Goal: Task Accomplishment & Management: Complete application form

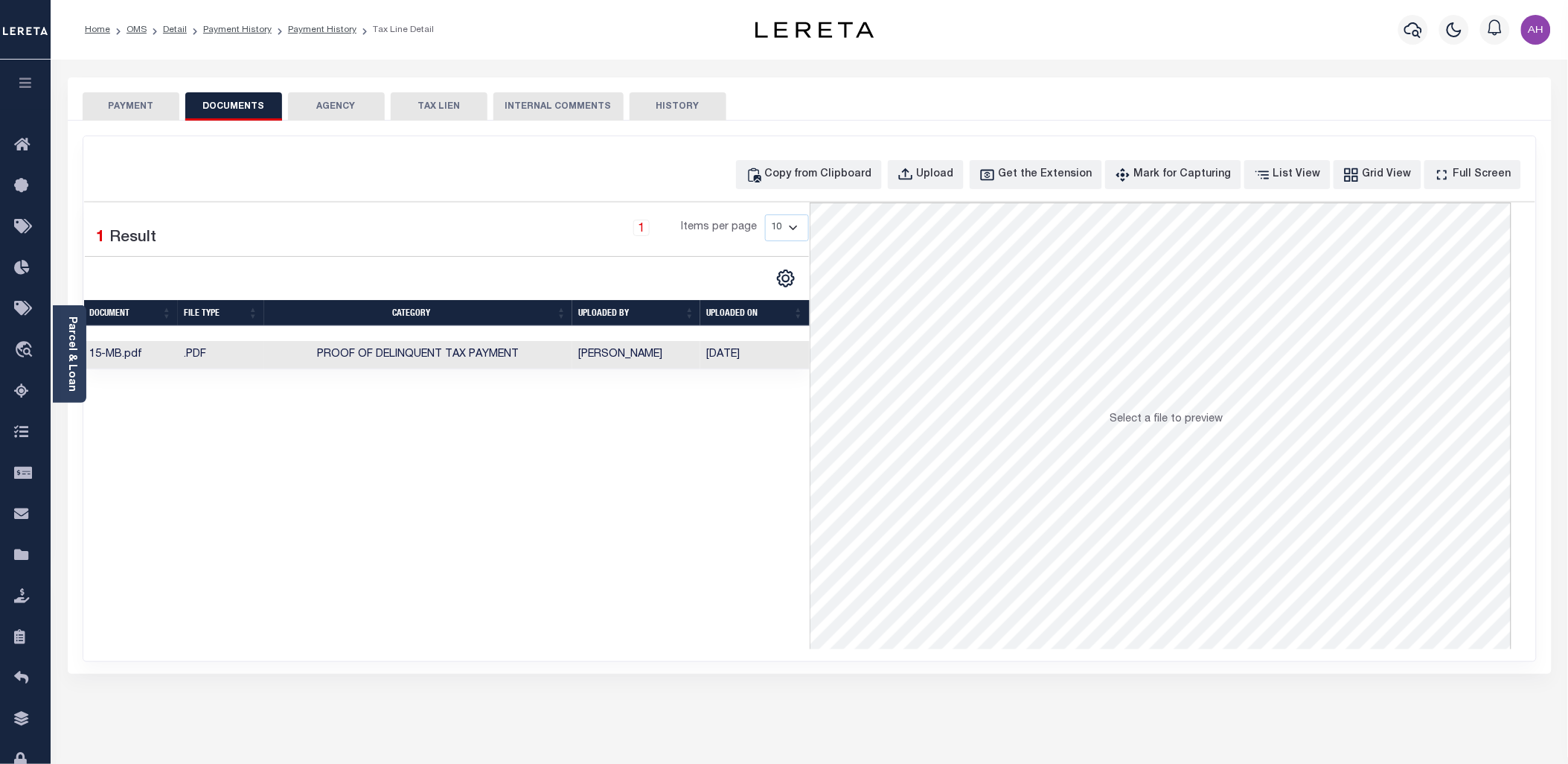
click at [30, 83] on icon "button" at bounding box center [25, 83] width 17 height 13
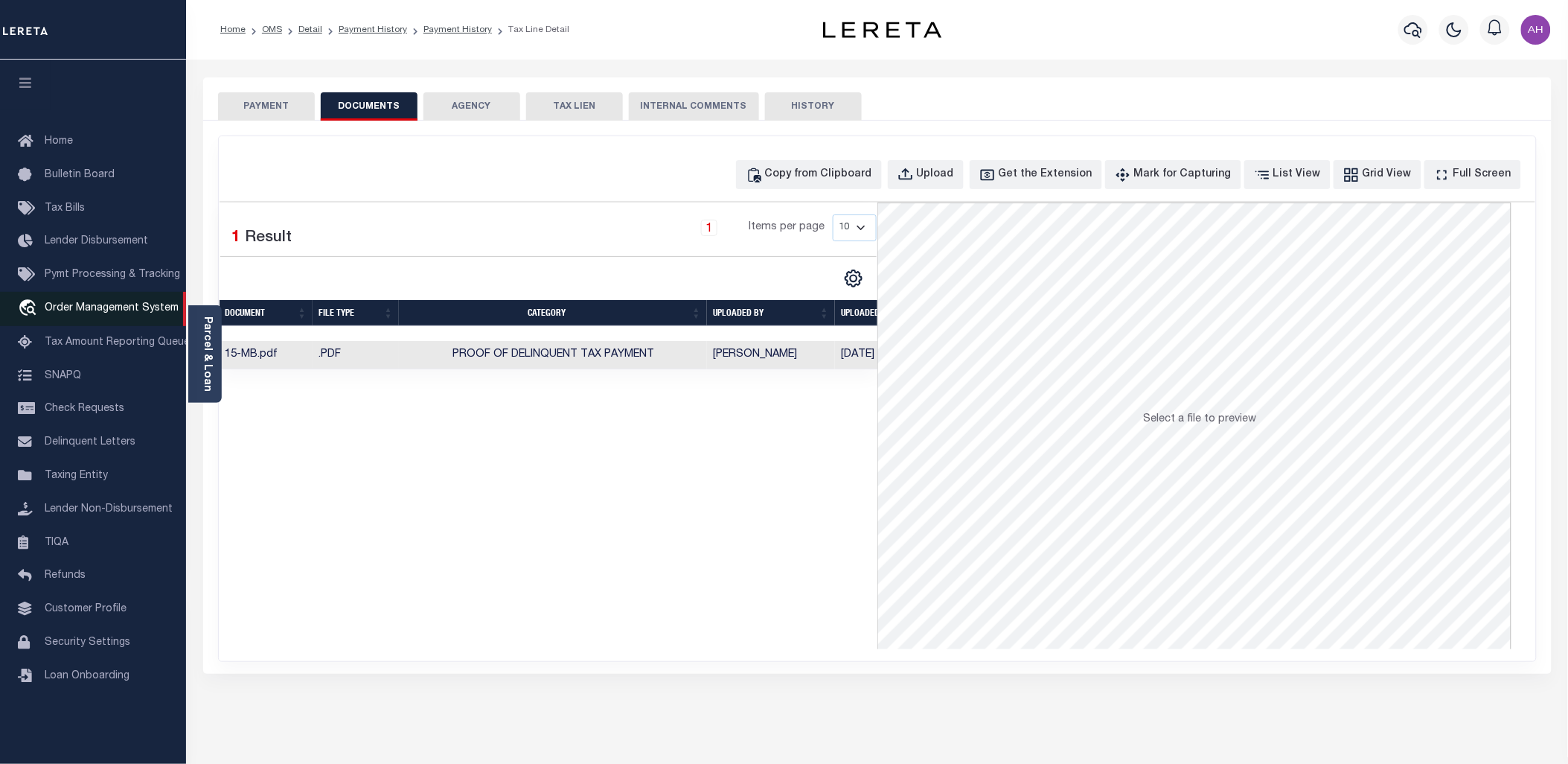
click at [102, 313] on span "Order Management System" at bounding box center [112, 309] width 134 height 10
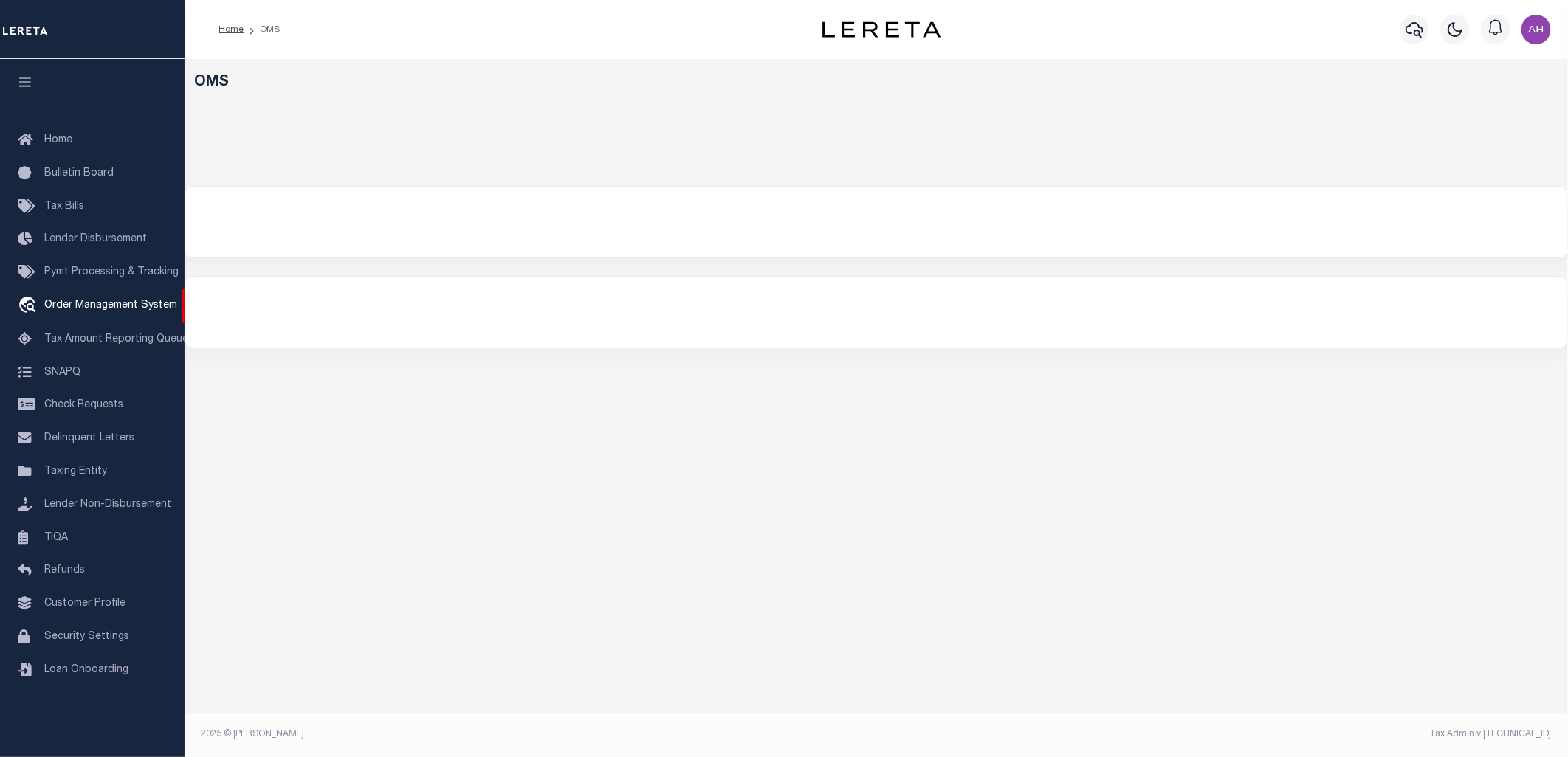
select select "200"
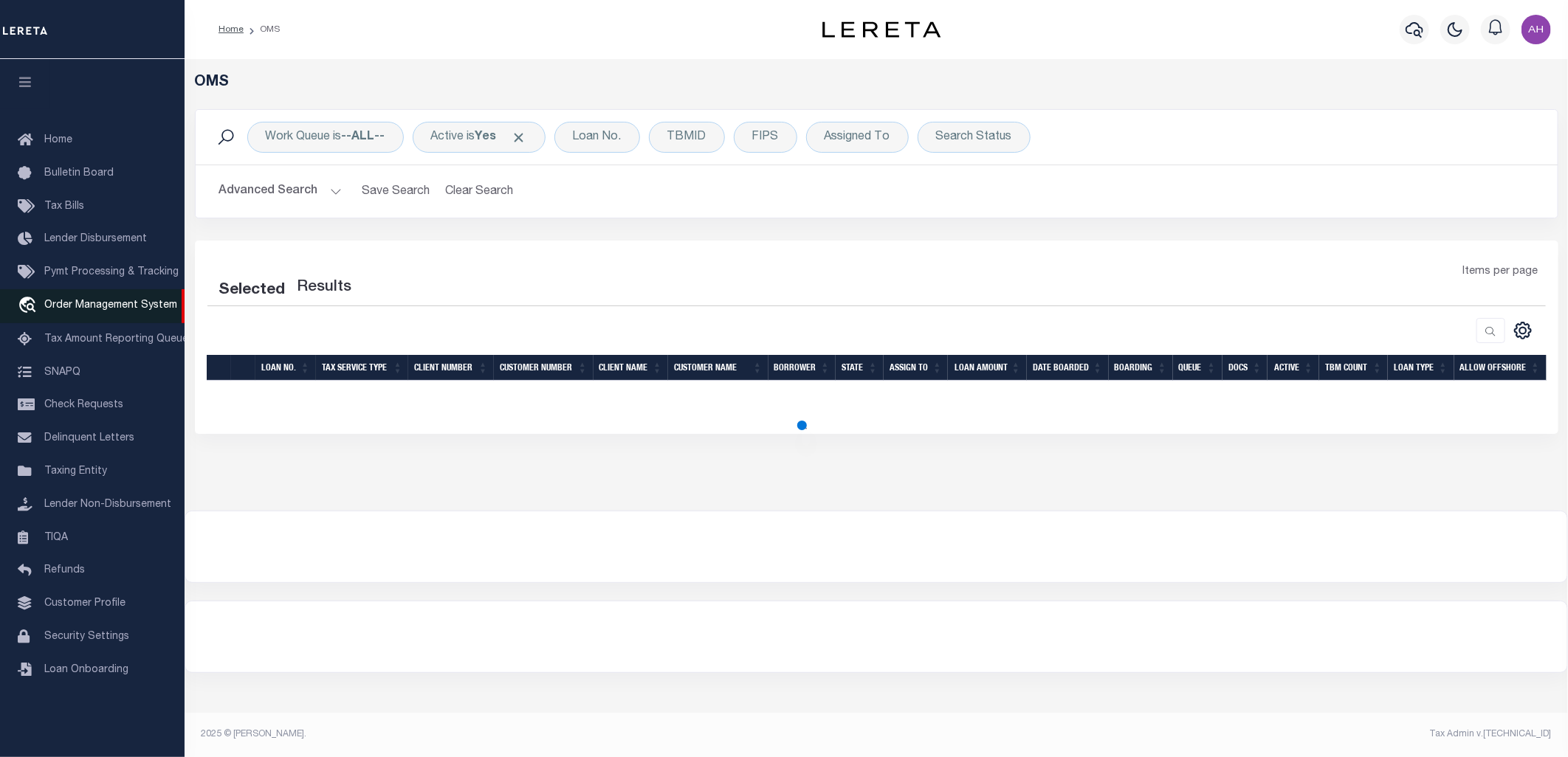
select select "200"
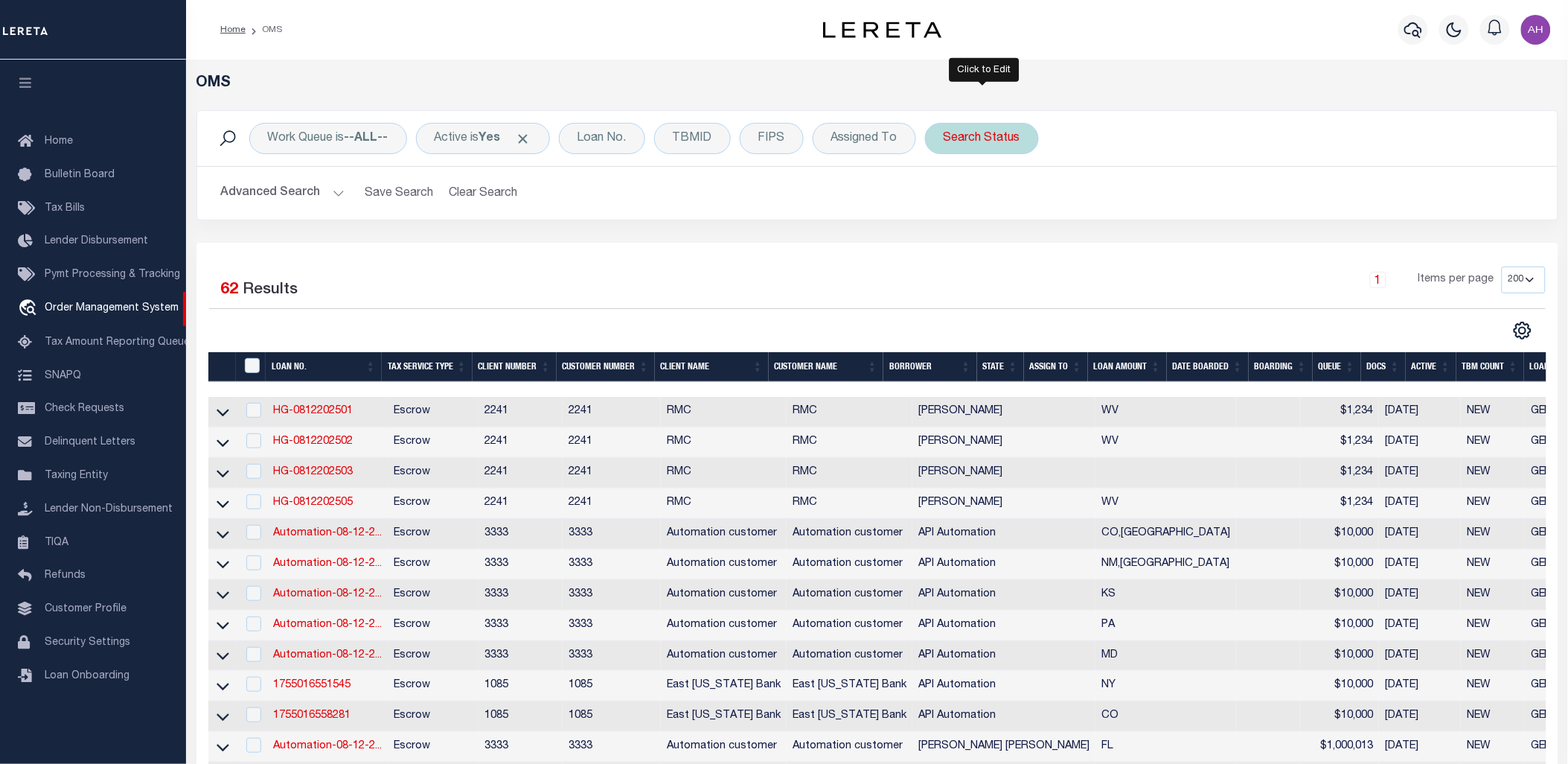
click at [1006, 144] on div "Search Status" at bounding box center [982, 139] width 114 height 31
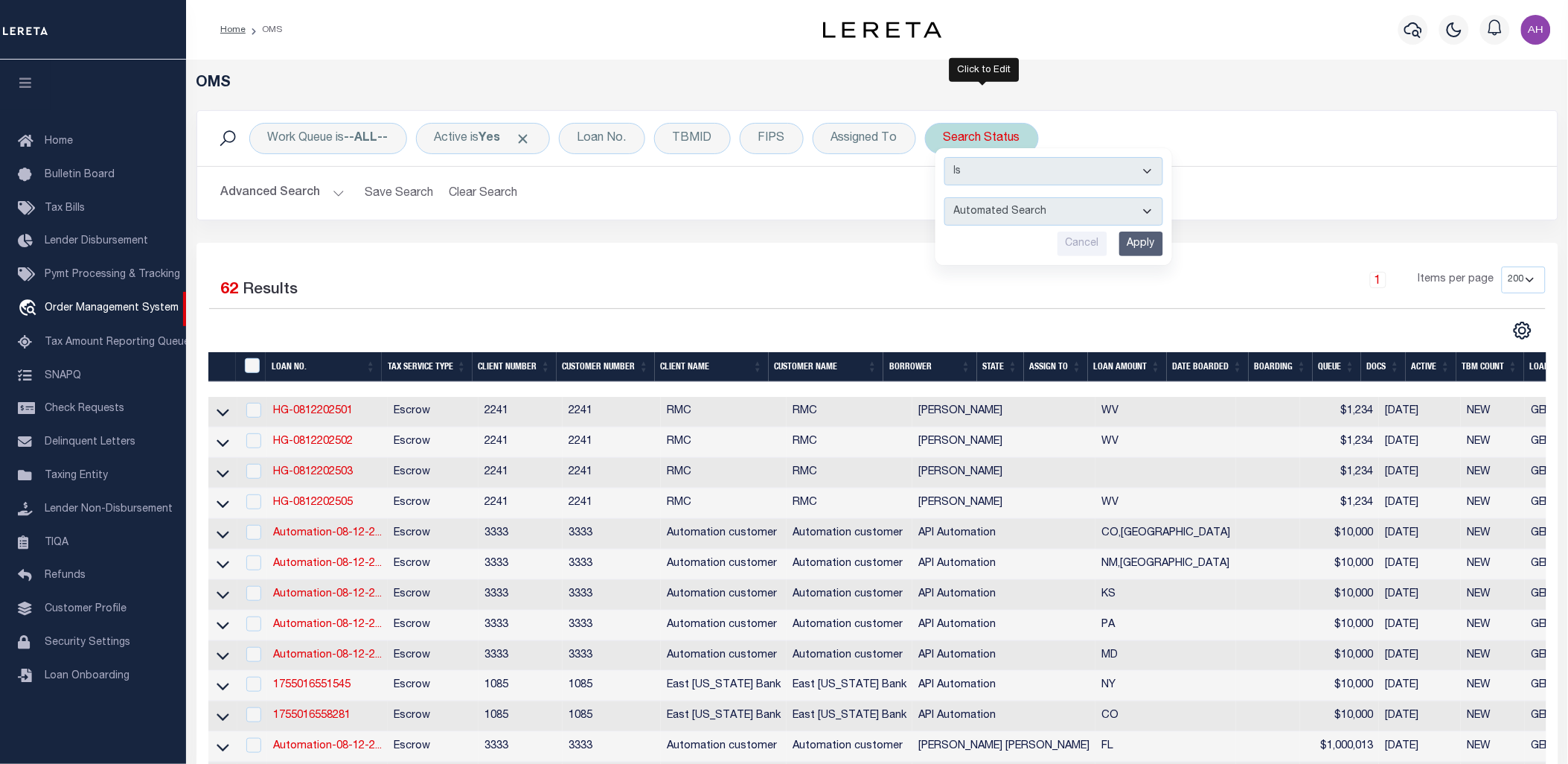
click at [977, 215] on select "Automated Search Bad Parcel Complete Duplicate Parcel High Dollar Reporting In …" at bounding box center [1054, 212] width 219 height 28
select select "PA"
click at [946, 198] on select "Automated Search Bad Parcel Complete Duplicate Parcel High Dollar Reporting In …" at bounding box center [1054, 212] width 219 height 28
click at [1158, 249] on input "Apply" at bounding box center [1140, 244] width 44 height 25
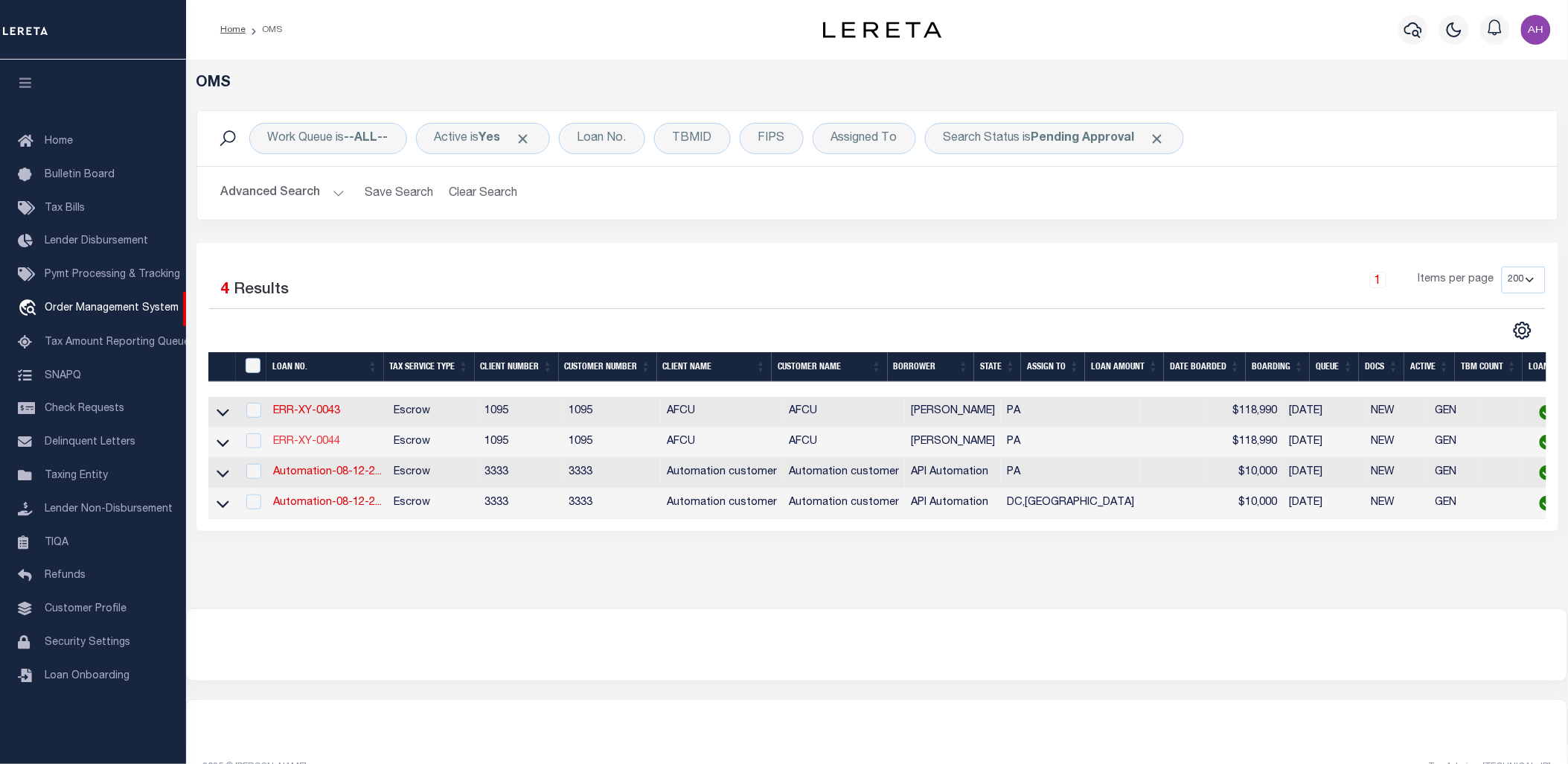
click at [307, 443] on link "ERR-XY-0044" at bounding box center [307, 441] width 67 height 10
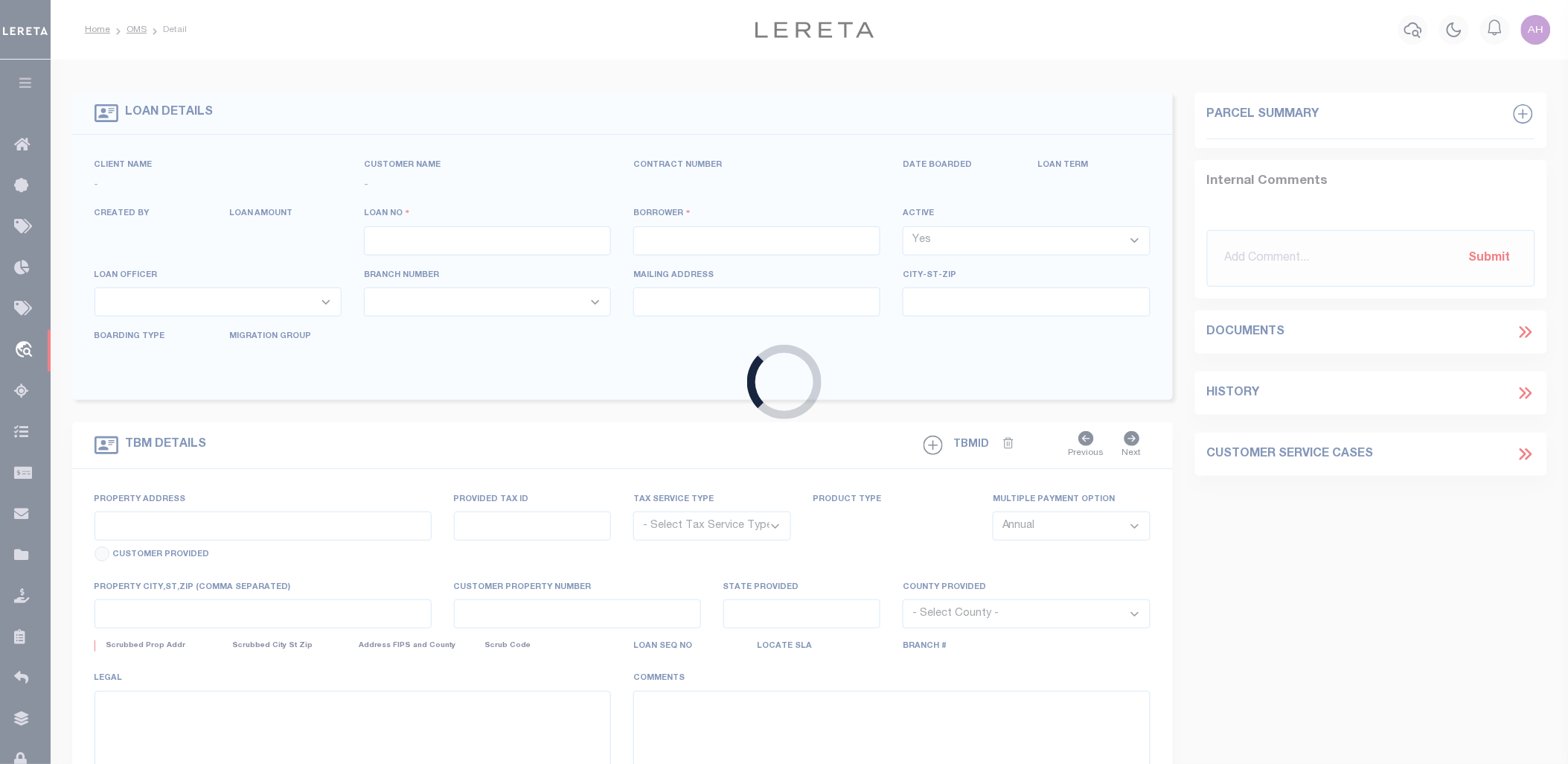
type input "ERR-XY-0044"
type input "[PERSON_NAME]"
select select
type input "08/10/2025"
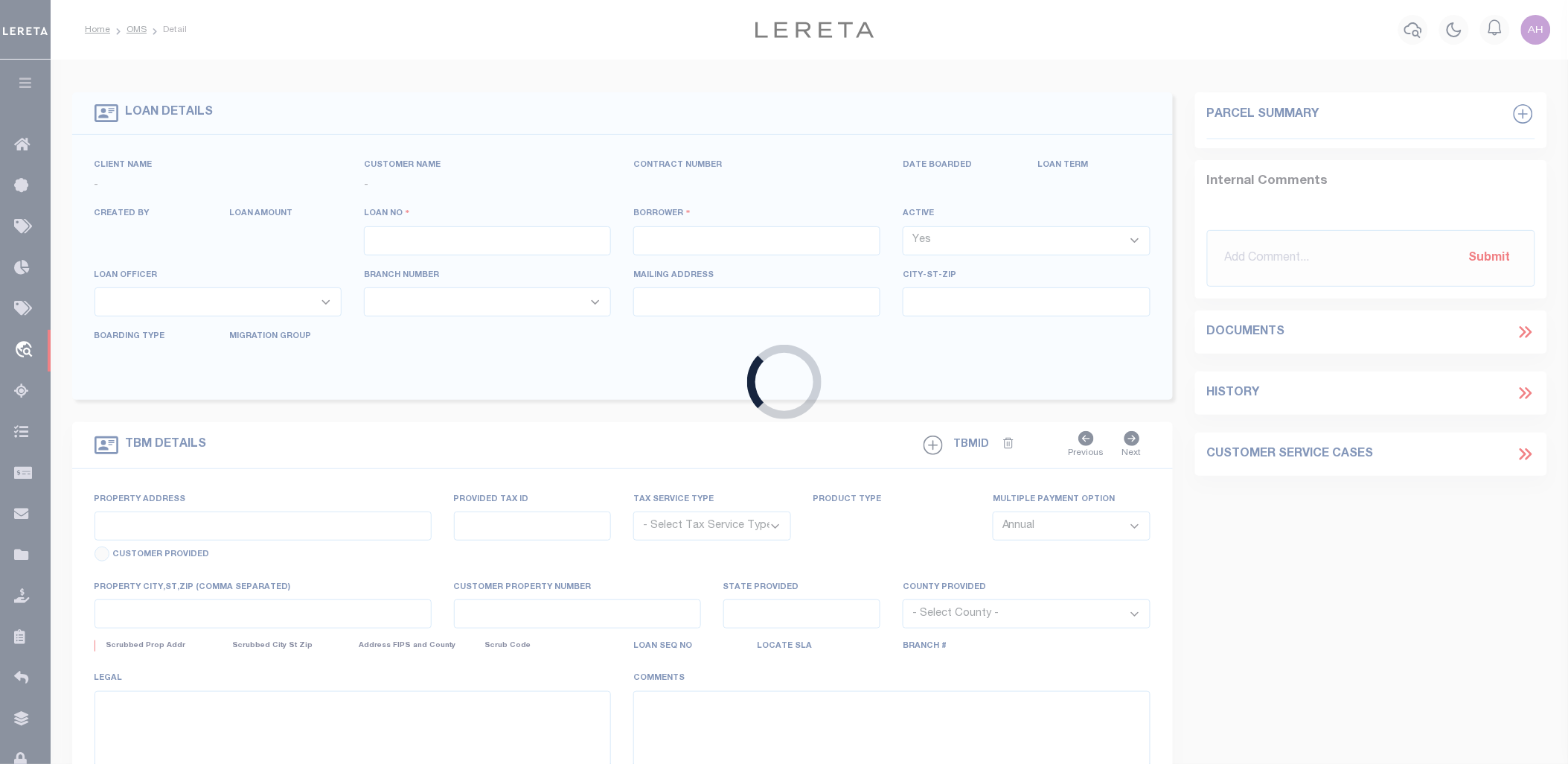
select select "10"
select select "Escrow"
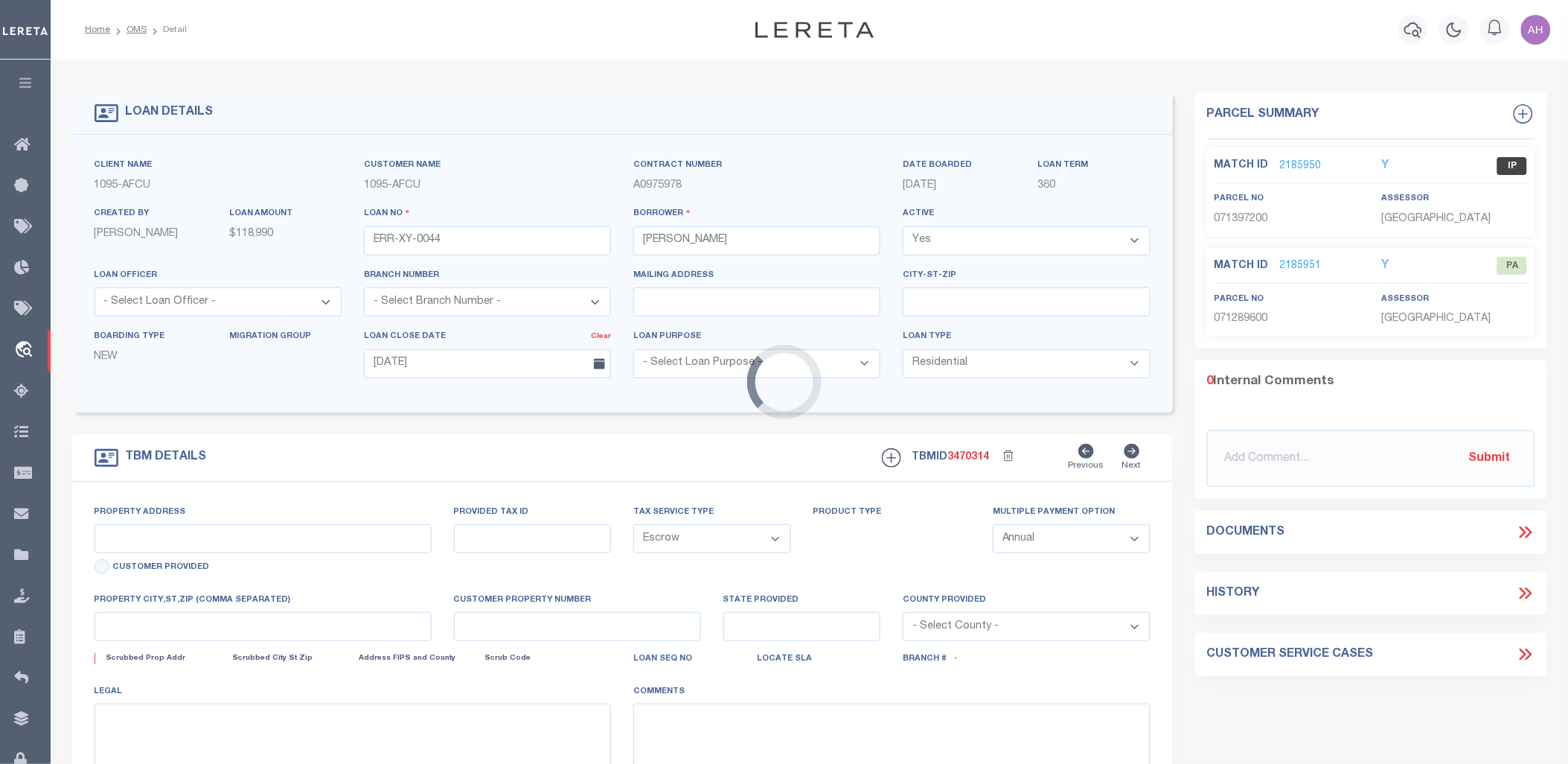
type input "3014 B ST"
select select
type input "PHILADELPHIA PA 19134-2838"
type input "PA"
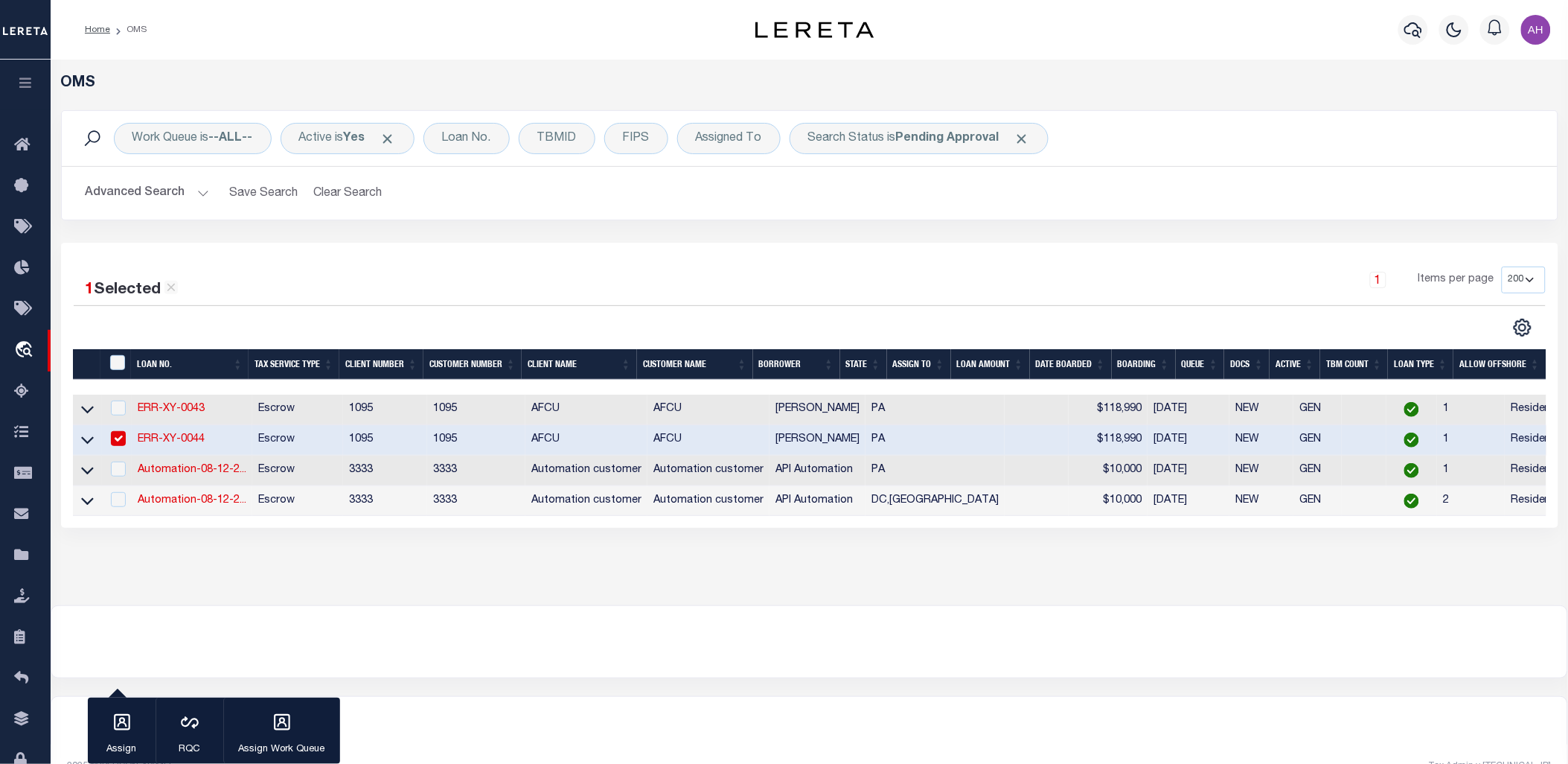
click at [180, 199] on button "Advanced Search" at bounding box center [147, 193] width 124 height 29
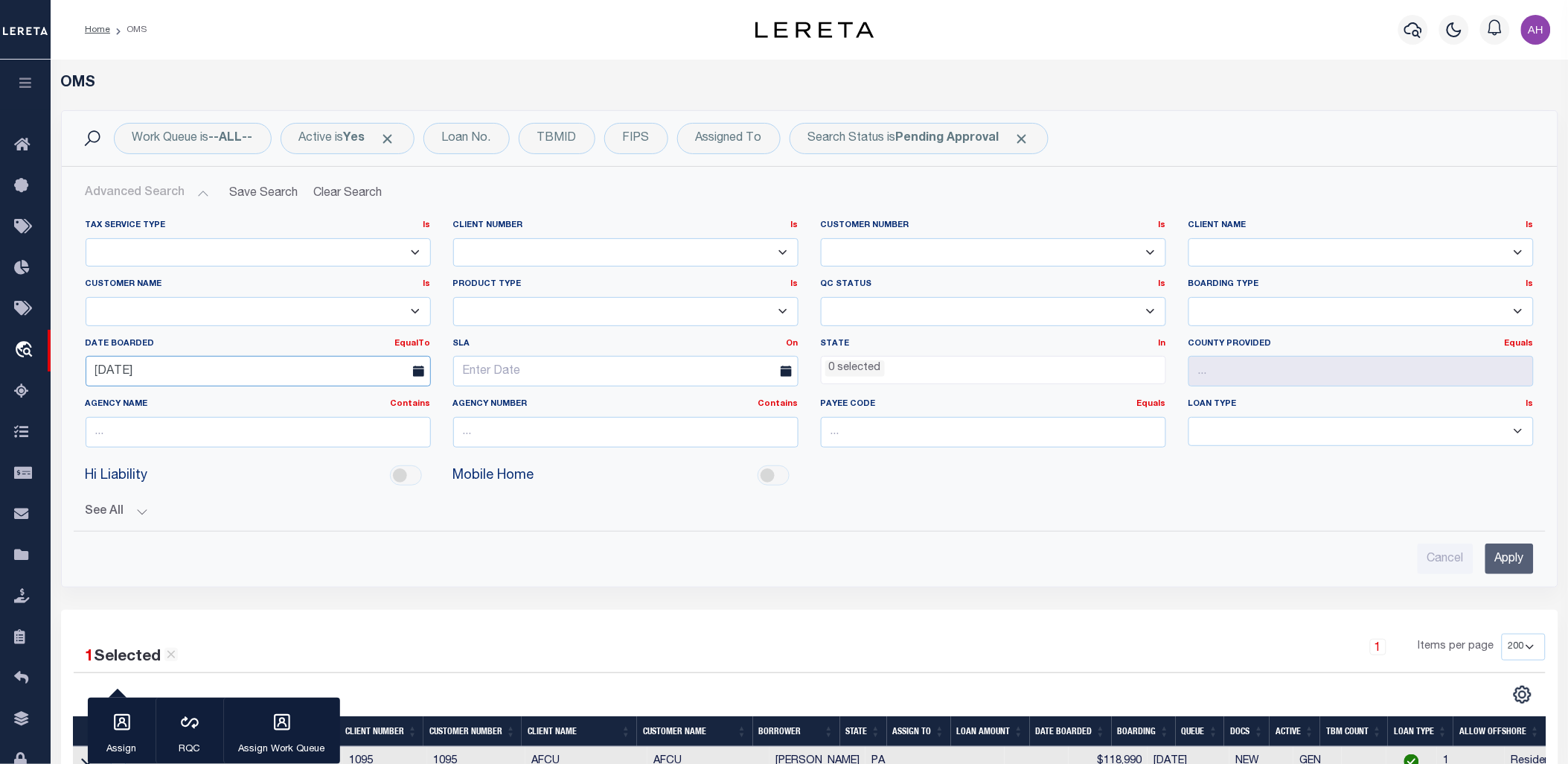
click at [165, 359] on input "08-12-2025" at bounding box center [258, 371] width 346 height 31
click at [1531, 555] on input "Apply" at bounding box center [1509, 558] width 48 height 31
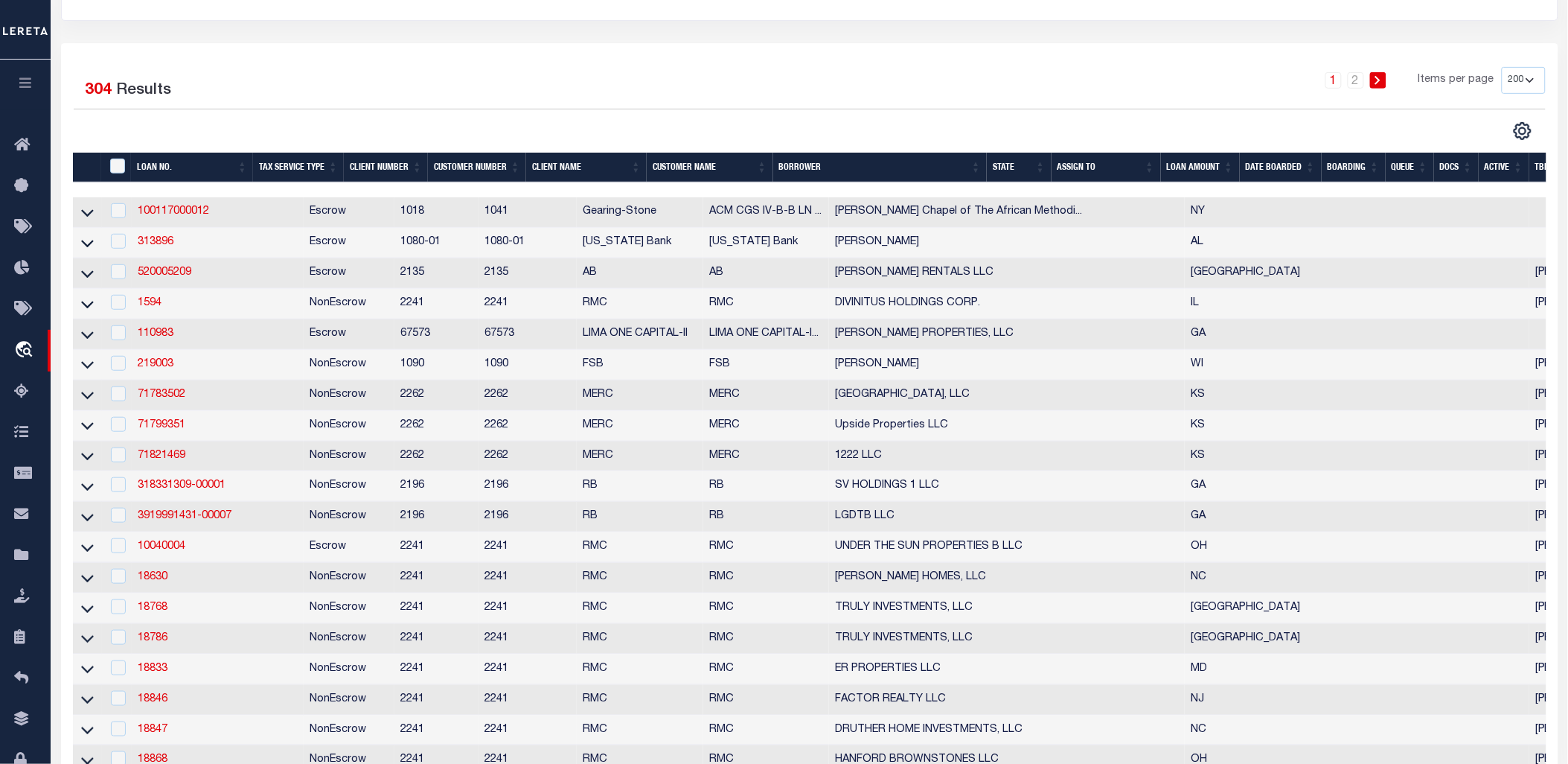
scroll to position [277, 0]
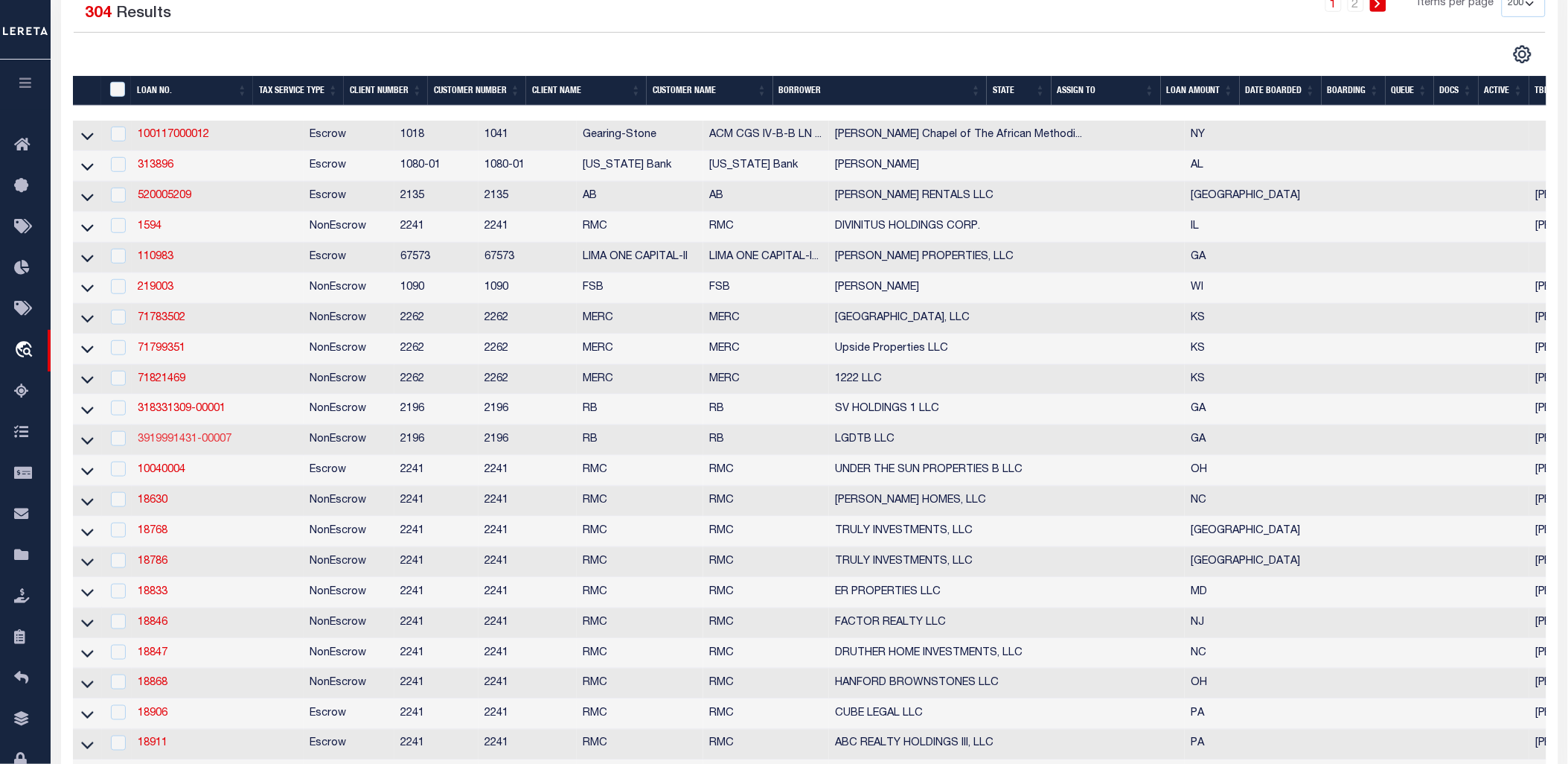
click at [198, 444] on link "3919991431-00007" at bounding box center [185, 439] width 94 height 10
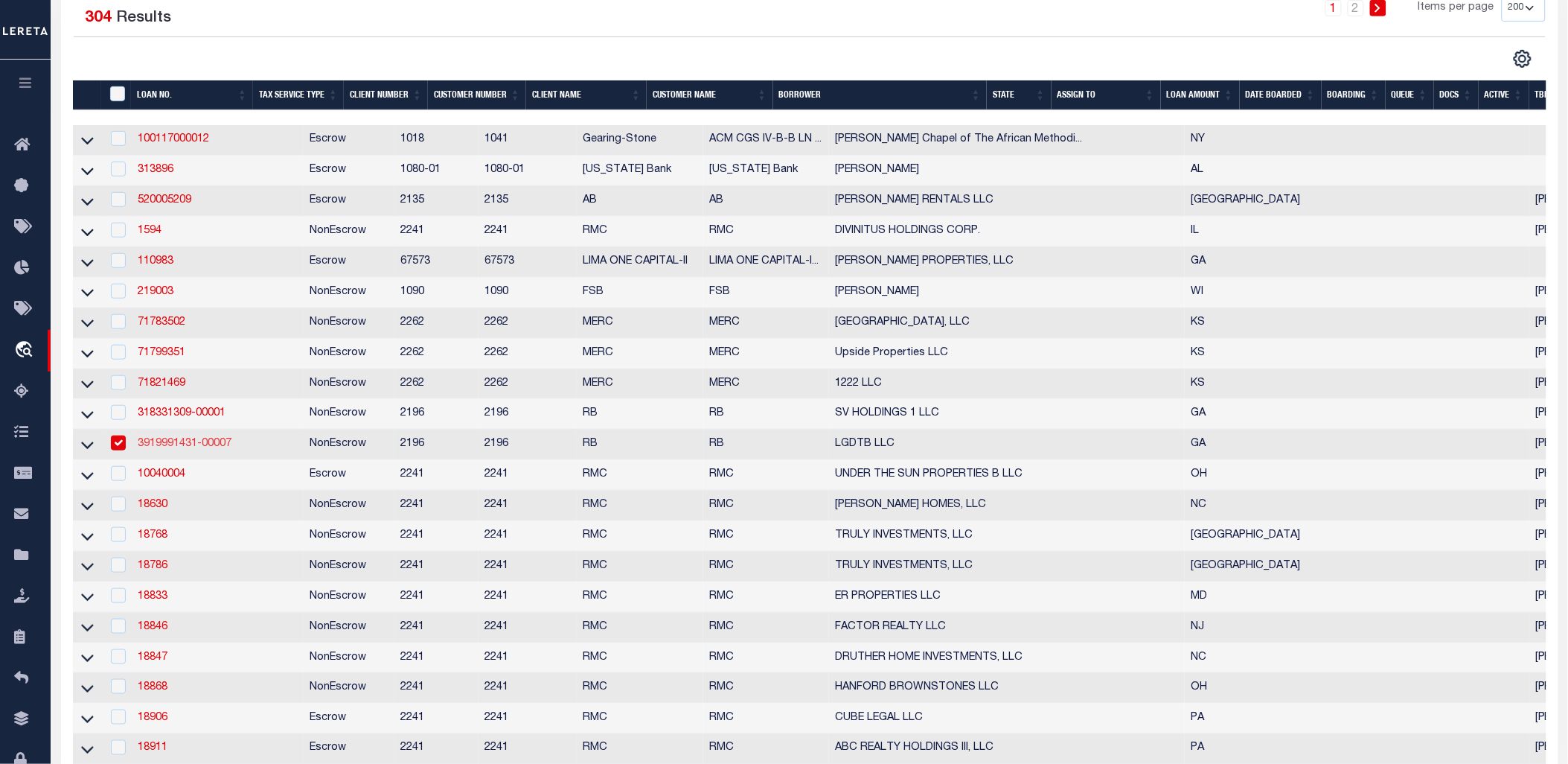
type input "3919991431-00007"
type input "LGDTB LLC"
select select
select select "100"
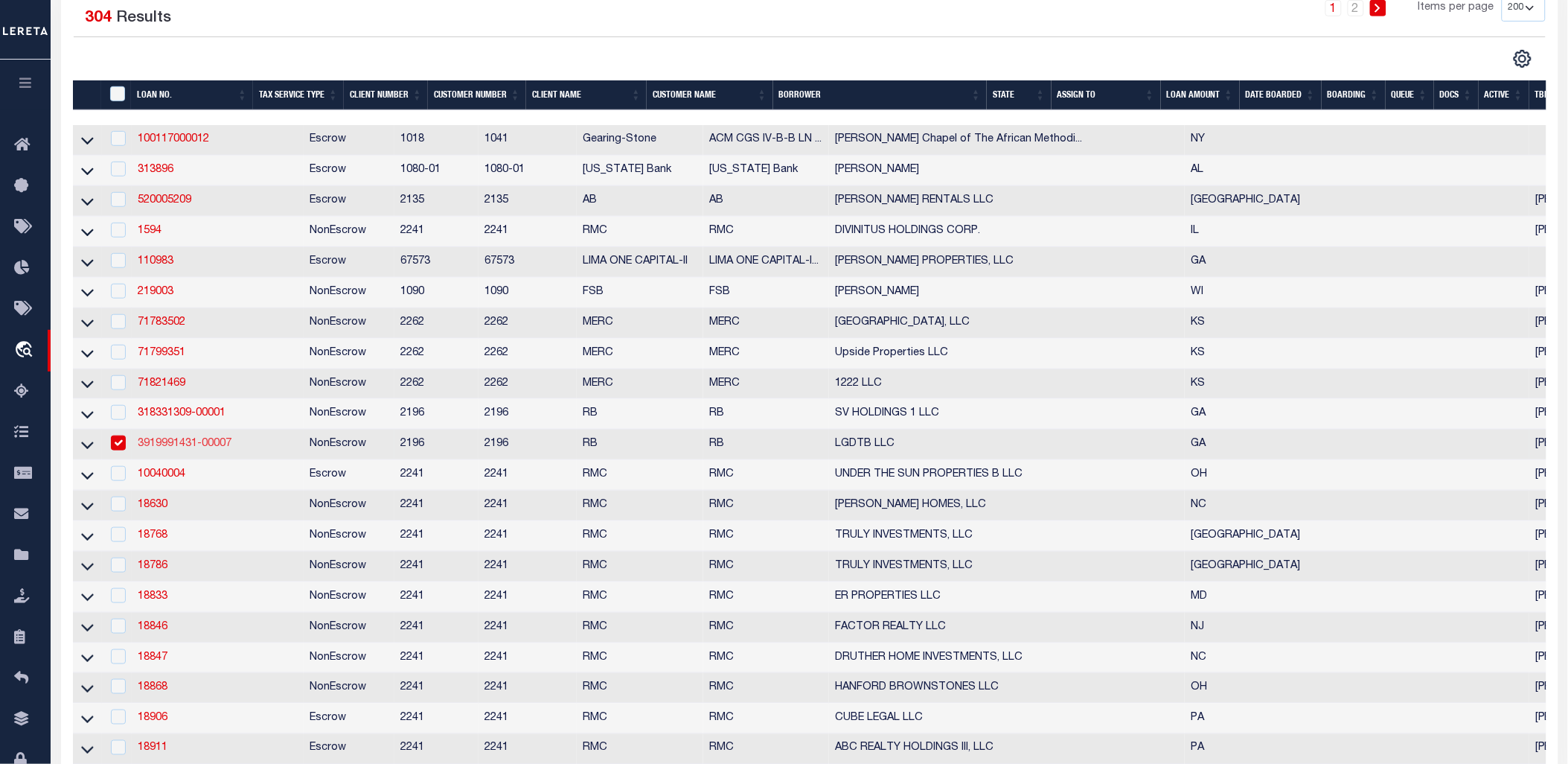
select select
select select "NonEscrow"
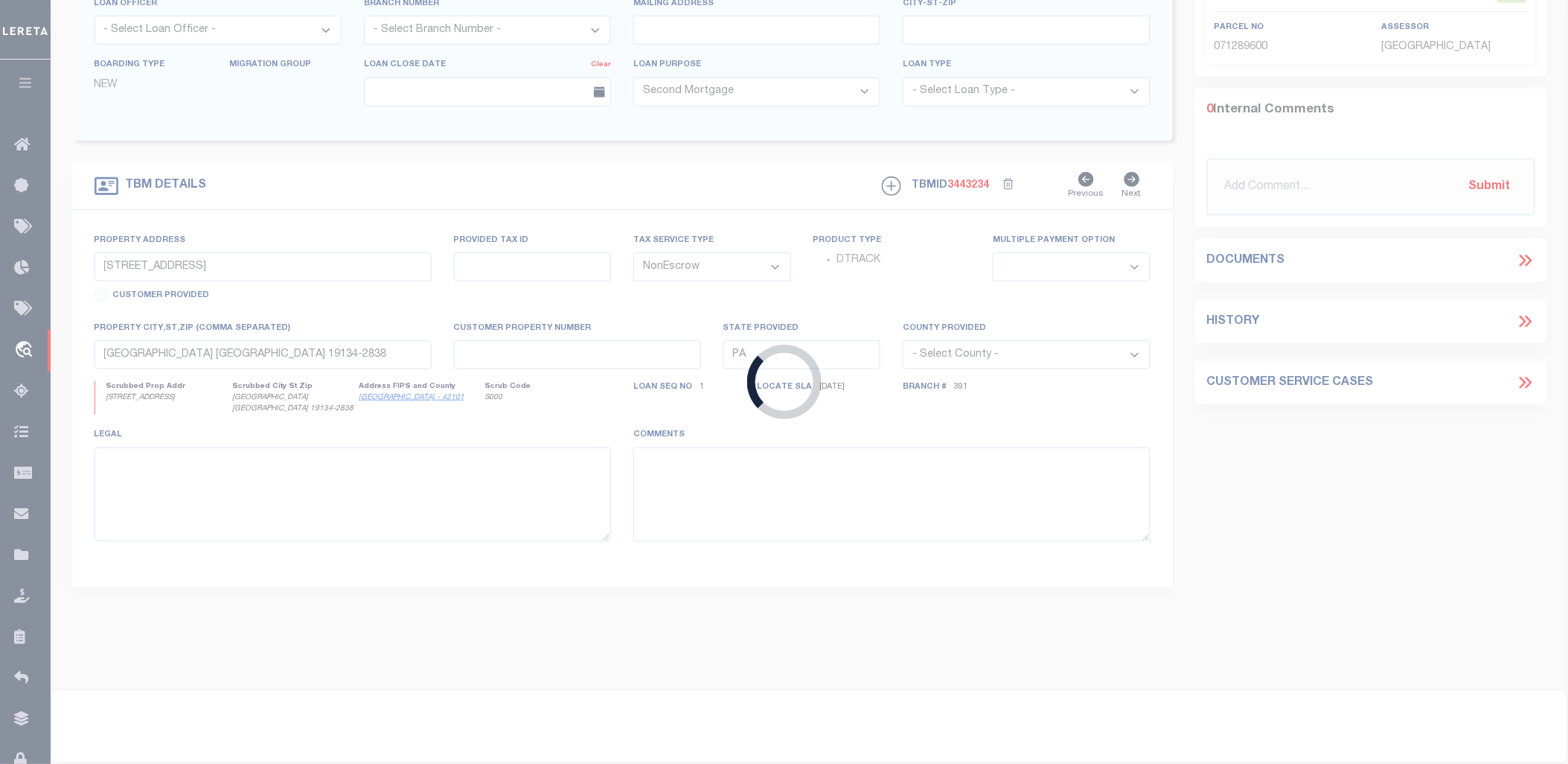
type input "[STREET_ADDRESS]"
select select
type input "VALDOSTA GA 31602"
type input "GA"
select select
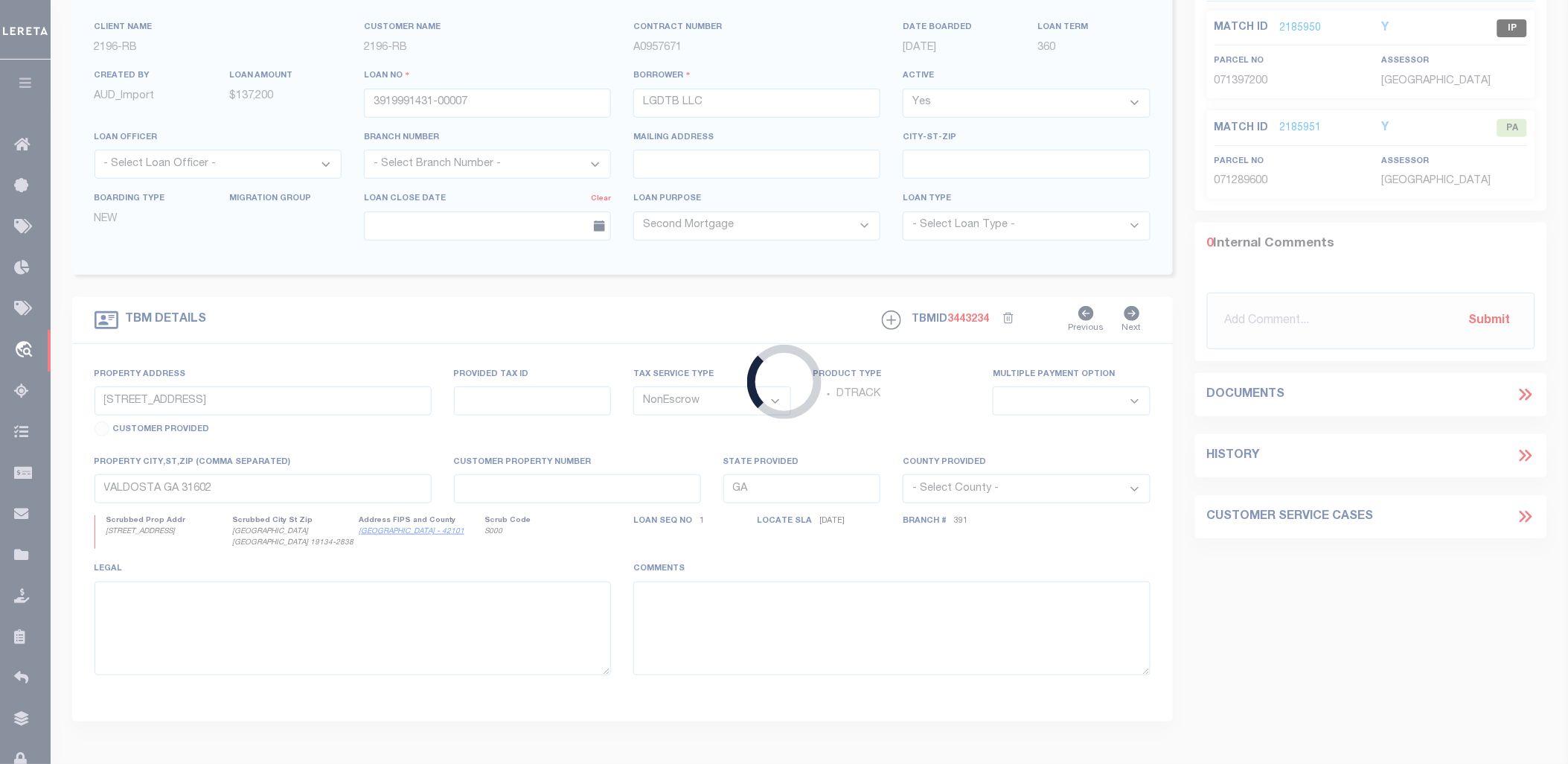
select select "13023"
select select "5149"
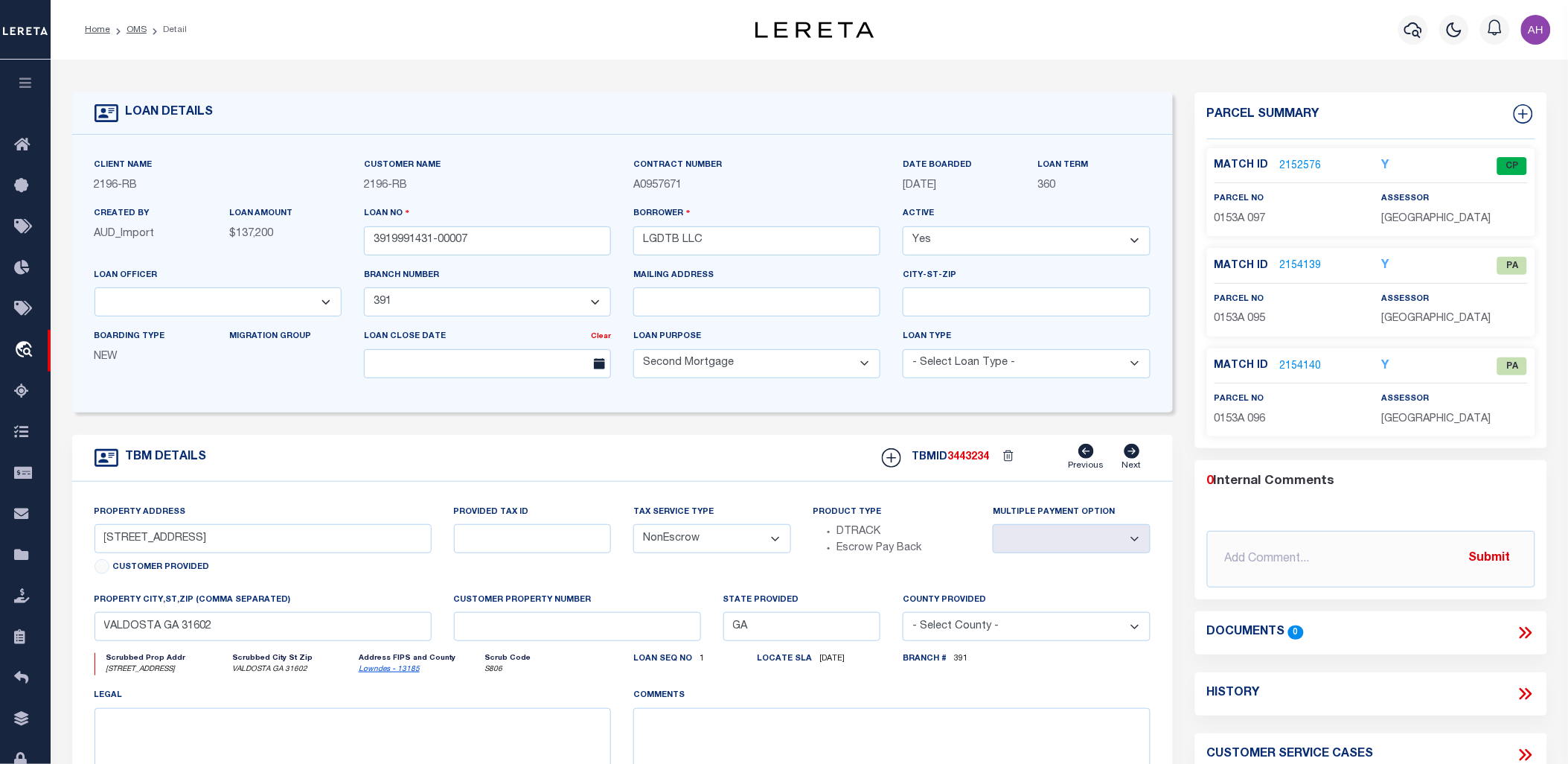
click at [1467, 470] on div "0 Internal Comments @Aakash Patel @Adrian Garin @Agustin Fernandez @Agustin Mat…" at bounding box center [1371, 529] width 352 height 139
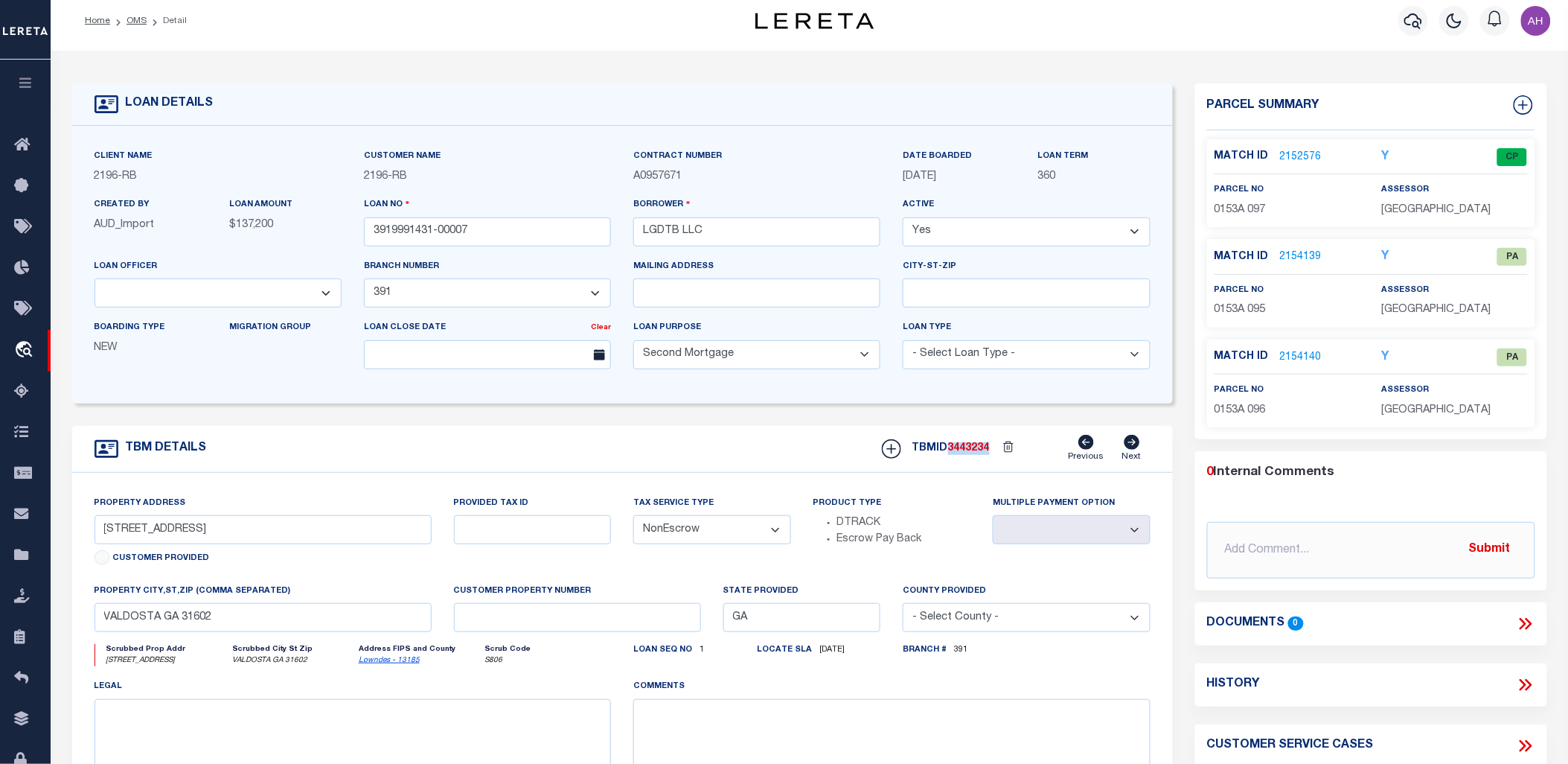
drag, startPoint x: 994, startPoint y: 450, endPoint x: 953, endPoint y: 452, distance: 41.0
click at [953, 452] on div "TBMID 3443234 Previous Next" at bounding box center [1011, 449] width 280 height 28
copy div "3443234"
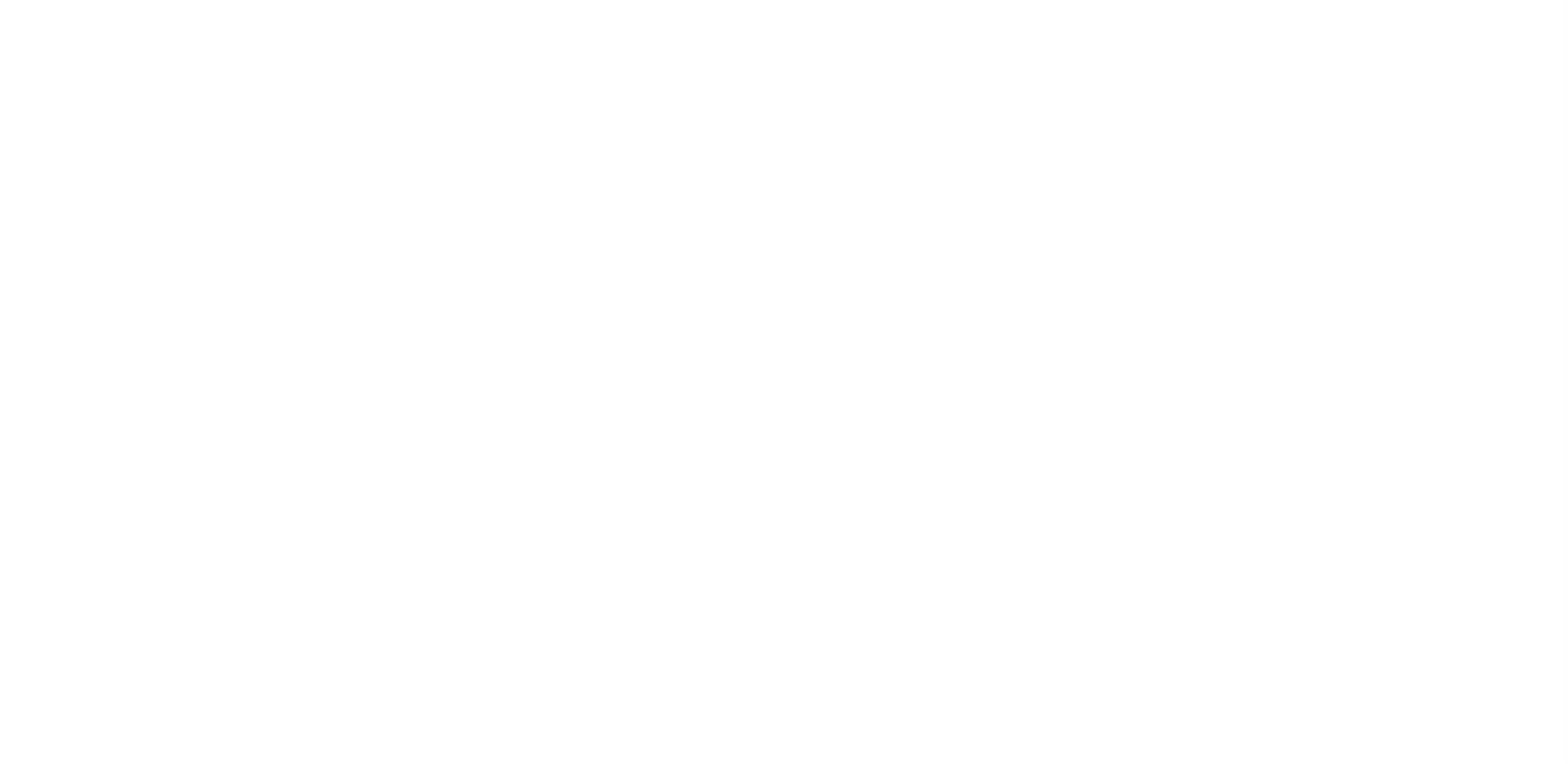
select select "Escrow"
select select
select select "13023"
select select "5149"
select select "100"
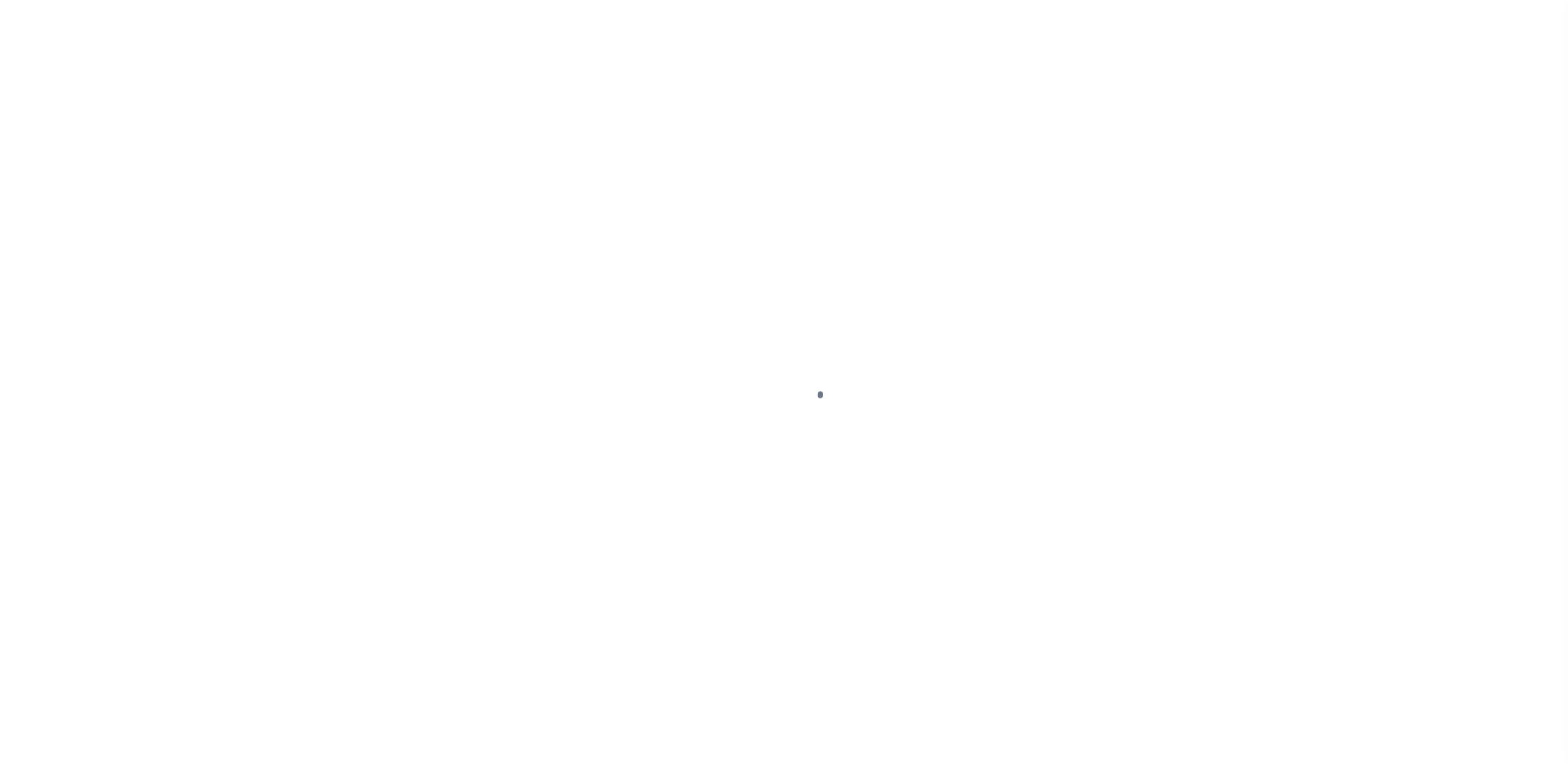
select select "NonEscrow"
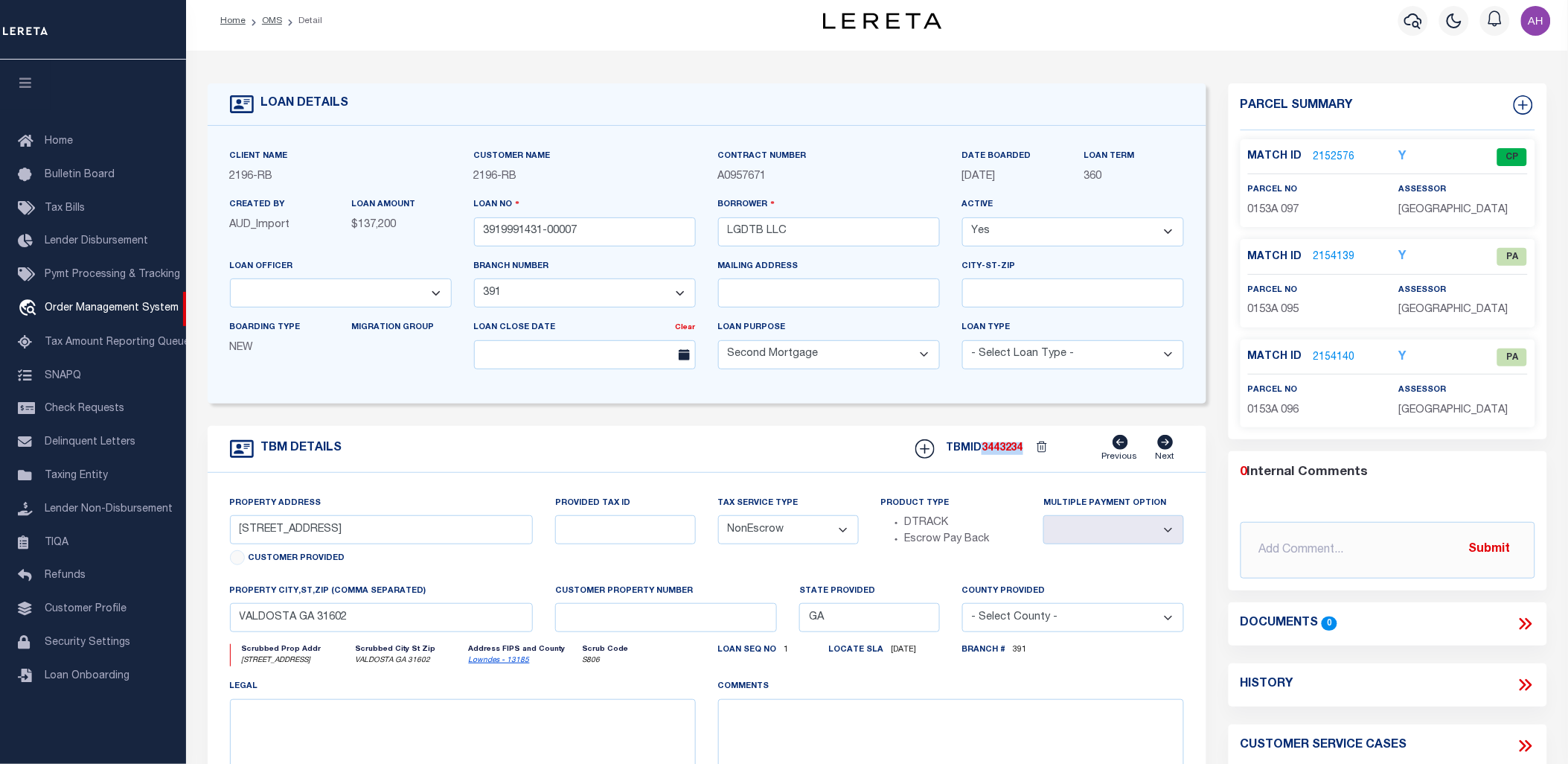
drag, startPoint x: 1029, startPoint y: 455, endPoint x: 985, endPoint y: 450, distance: 44.3
click at [985, 450] on div "TBMID 3443234 Previous Next" at bounding box center [1044, 449] width 280 height 28
copy div "3443234"
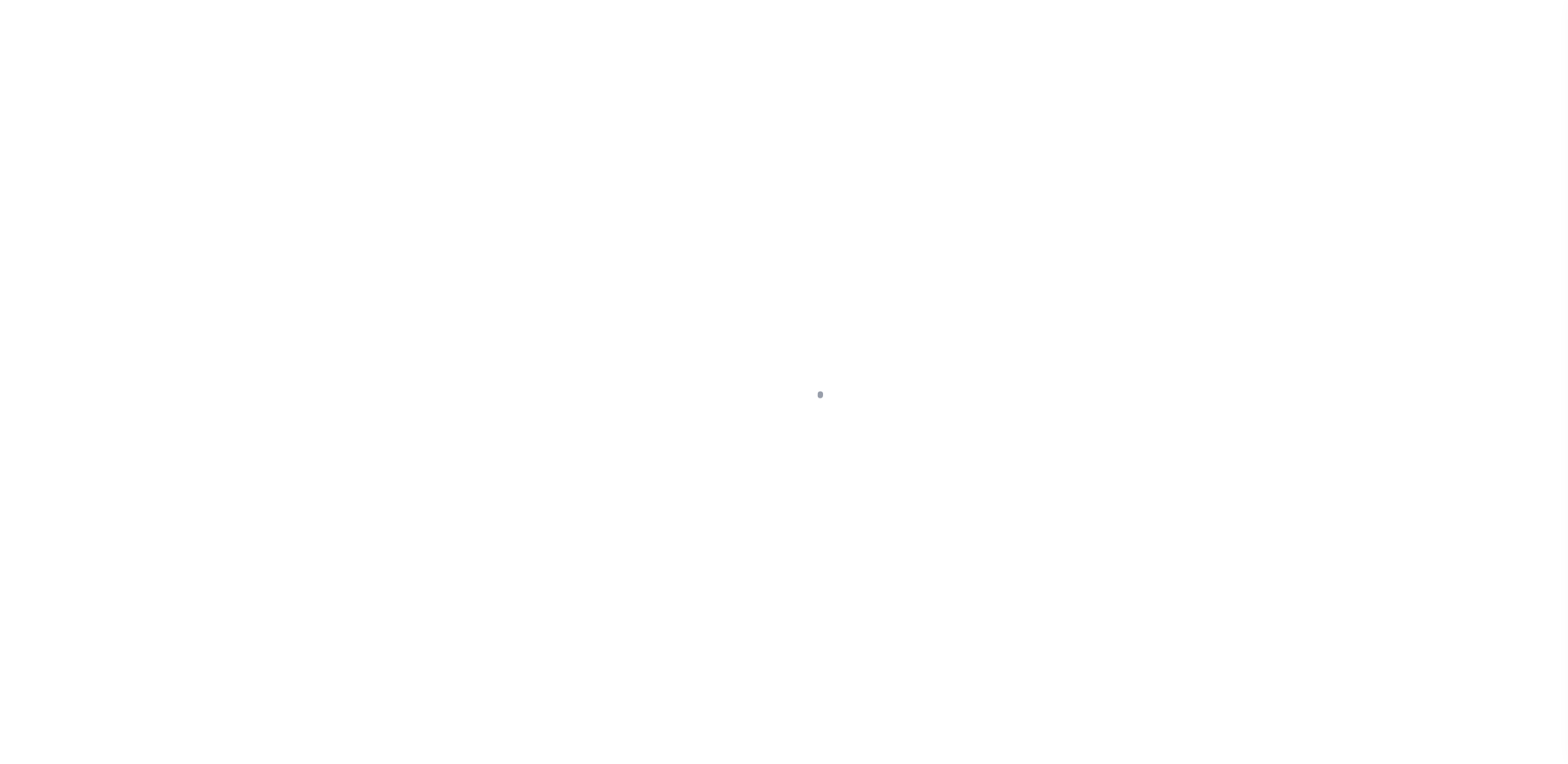
select select "13023"
select select "5149"
select select "100"
select select "NonEscrow"
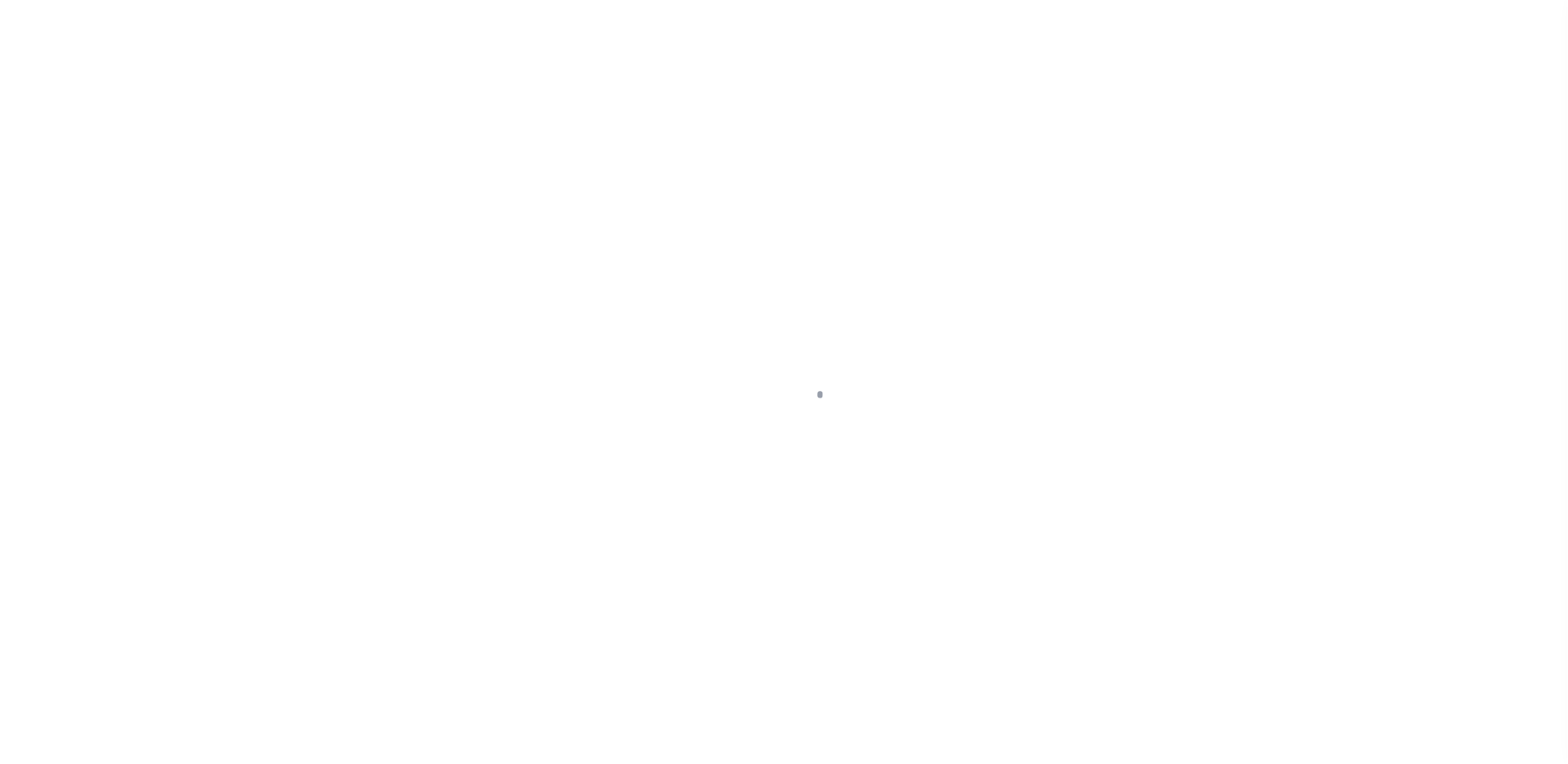
type input "[STREET_ADDRESS]"
select select
type input "VALDOSTA GA 31602"
type input "GA"
select select
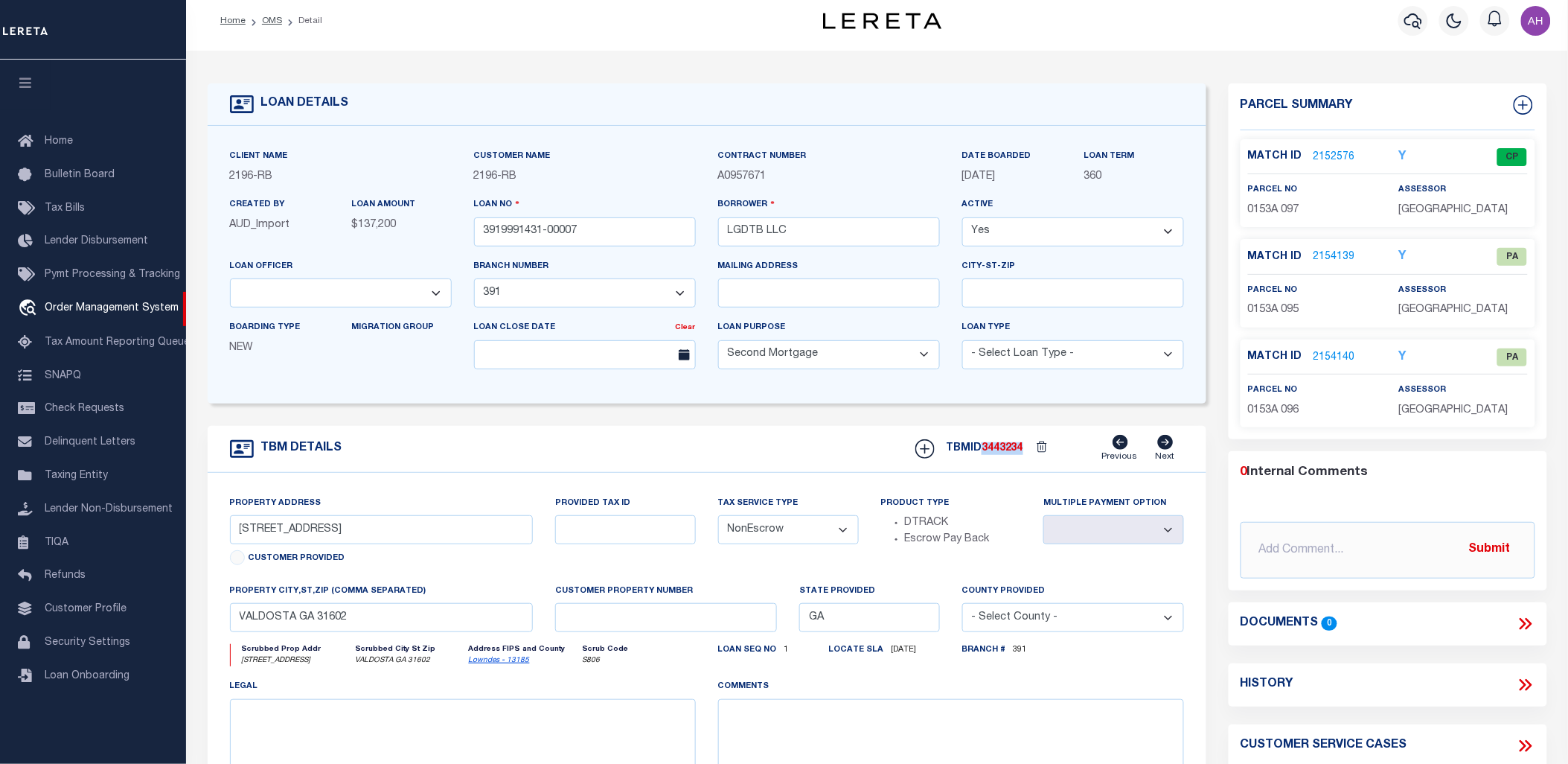
drag, startPoint x: 1028, startPoint y: 449, endPoint x: 987, endPoint y: 447, distance: 41.0
click at [987, 447] on div "TBMID 3443234 Previous Next" at bounding box center [1044, 449] width 280 height 28
copy div "3443234"
